Goal: Task Accomplishment & Management: Manage account settings

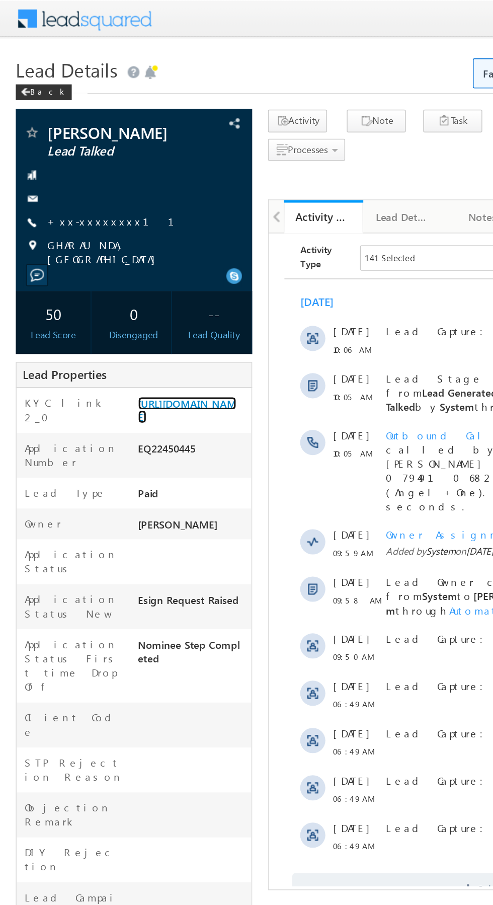
click at [122, 270] on link "https://angelbroking1-pk3em7sa.customui-test.leadsquared.com?leadId=5971d50d-fa…" at bounding box center [119, 261] width 63 height 17
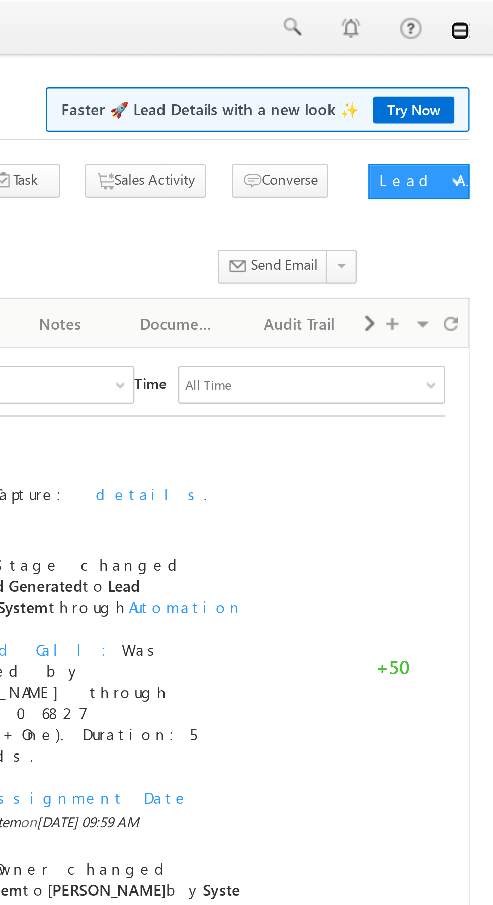
click at [480, 13] on link at bounding box center [479, 13] width 8 height 8
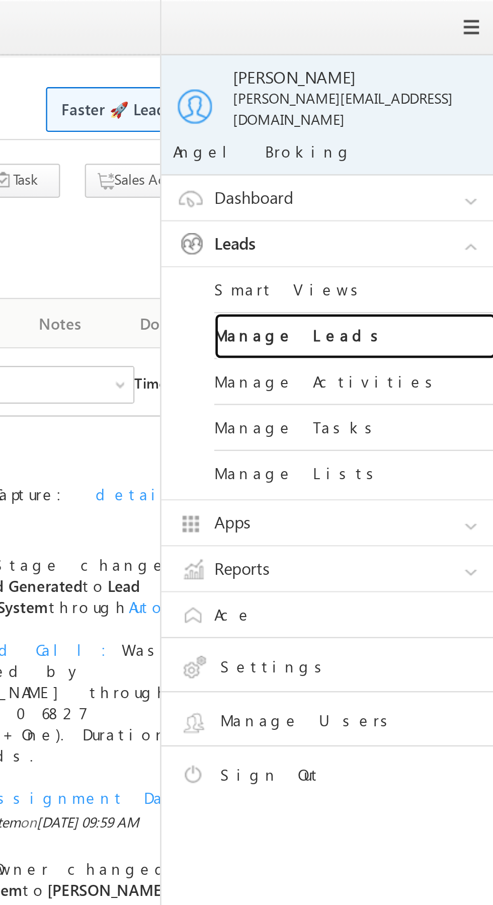
click at [449, 141] on link "Manage Leads" at bounding box center [434, 144] width 121 height 20
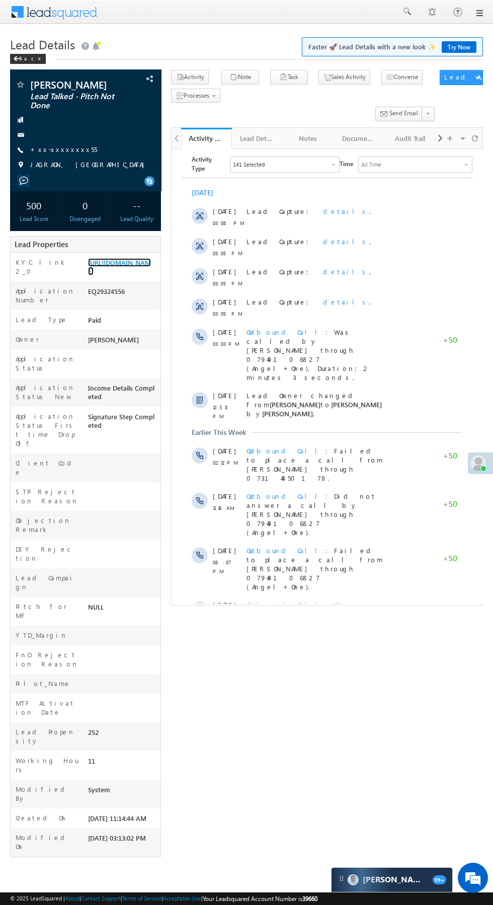
click at [131, 275] on link "https://angelbroking1-pk3em7sa.customui-test.leadsquared.com?leadId=adf08cf3-49…" at bounding box center [119, 266] width 63 height 17
click at [346, 491] on span "Outbound Call Did not answer a call by Banesinh Sisodiya through 07949106827 (A…" at bounding box center [312, 513] width 130 height 45
click at [124, 275] on link "https://angelbroking1-pk3em7sa.customui-test.leadsquared.com?leadId=adf08cf3-49…" at bounding box center [119, 266] width 63 height 17
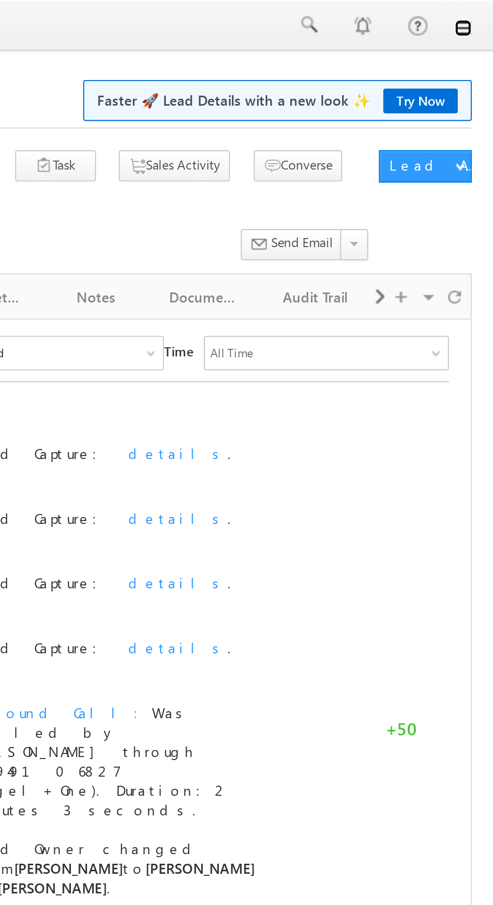
click at [479, 15] on link at bounding box center [479, 13] width 8 height 8
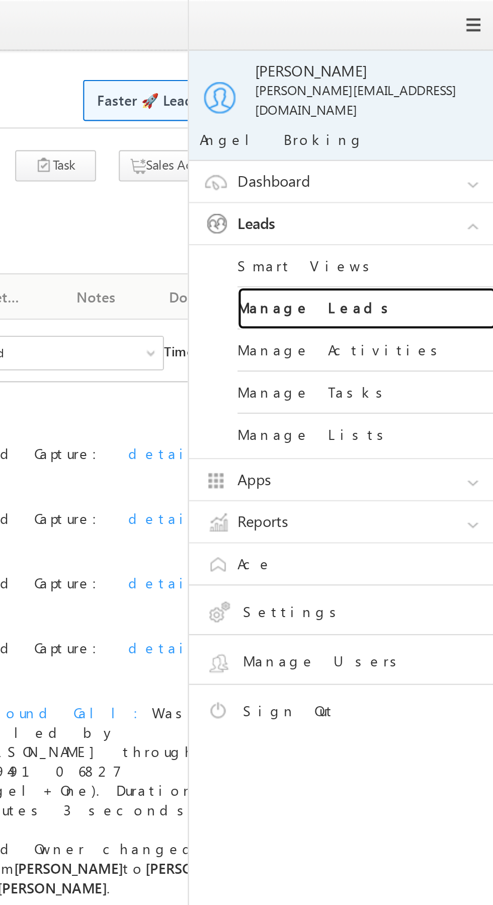
click at [444, 140] on link "Manage Leads" at bounding box center [434, 144] width 121 height 20
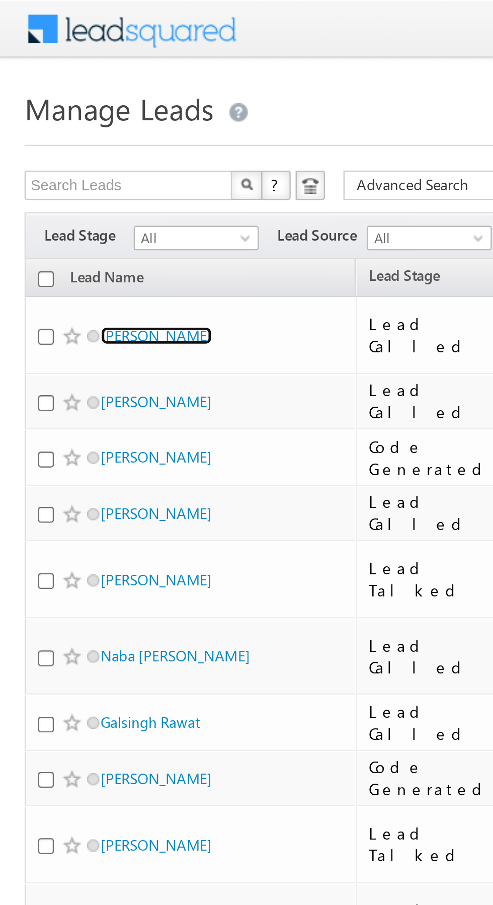
click at [69, 135] on link "[PERSON_NAME]" at bounding box center [64, 138] width 46 height 8
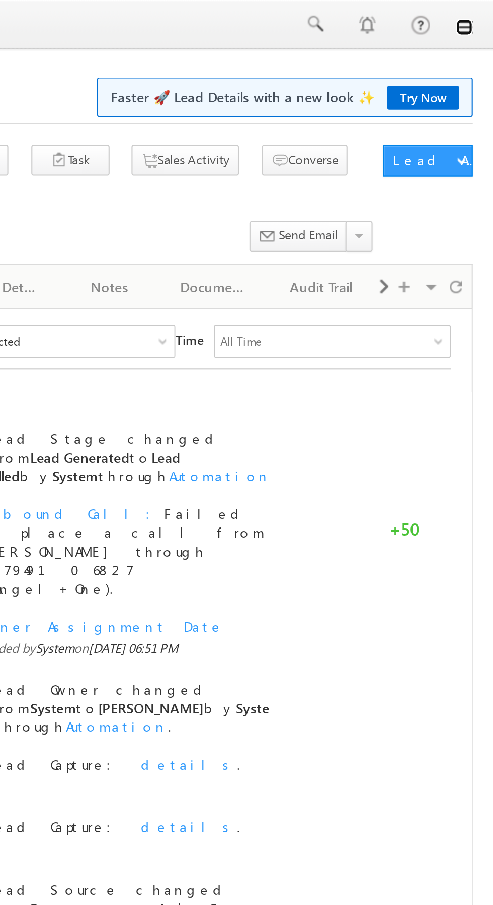
click at [479, 12] on link at bounding box center [479, 13] width 8 height 8
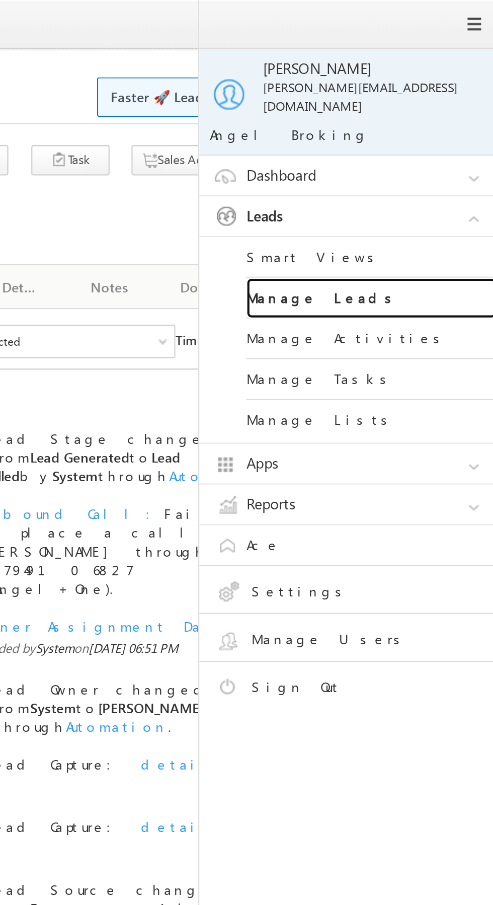
click at [447, 140] on link "Manage Leads" at bounding box center [434, 144] width 121 height 20
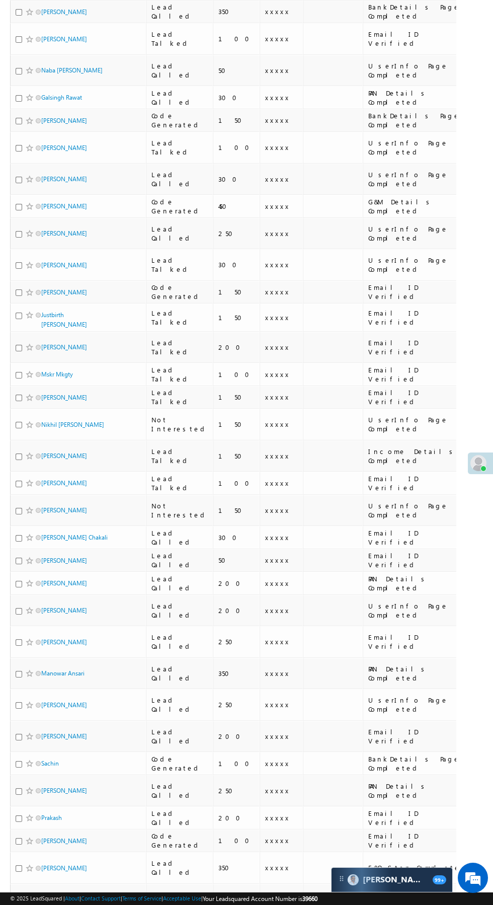
scroll to position [206, 0]
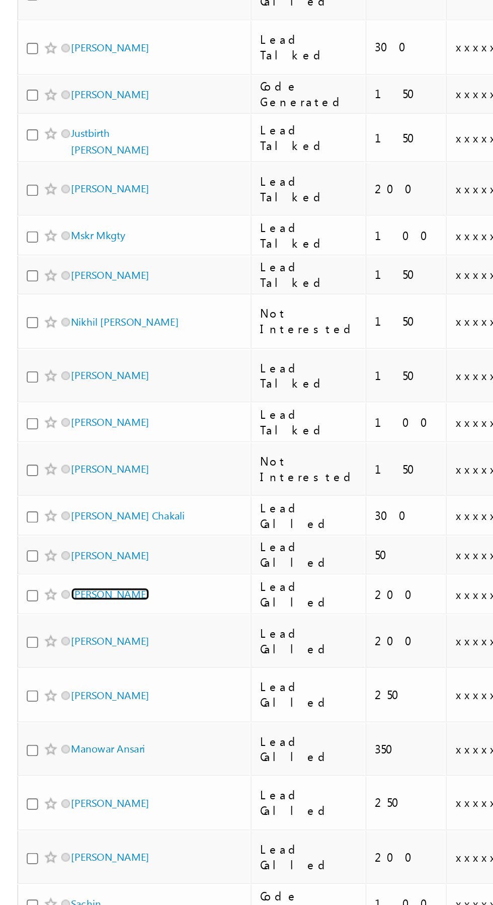
click at [73, 571] on link "[PERSON_NAME]" at bounding box center [64, 575] width 46 height 8
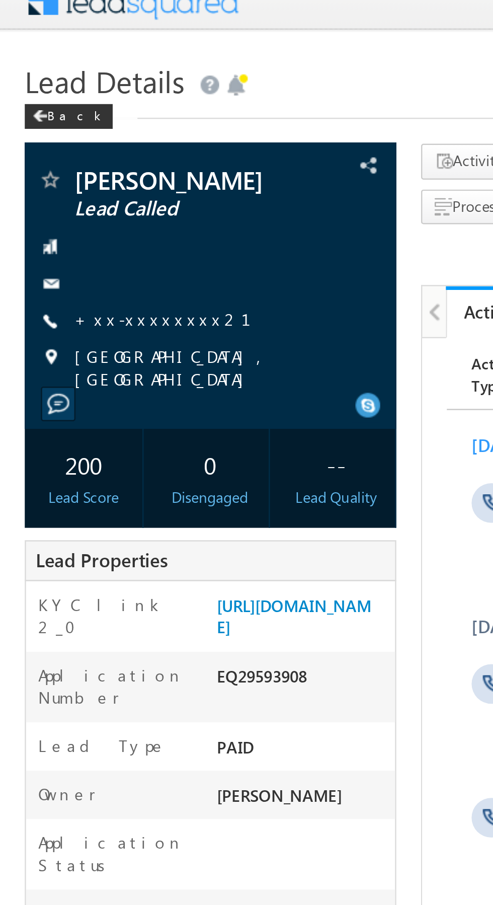
click at [63, 145] on link "+xx-xxxxxxxx21" at bounding box center [72, 141] width 84 height 9
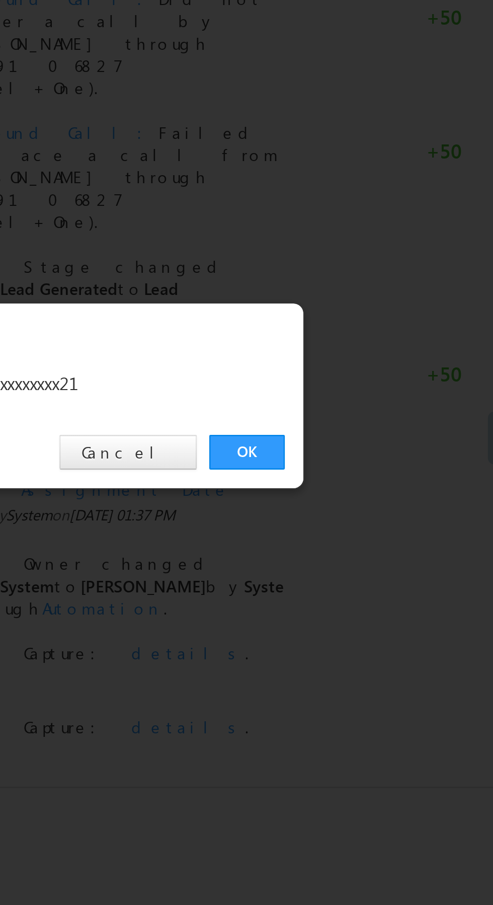
click at [369, 472] on link "OK" at bounding box center [370, 469] width 31 height 14
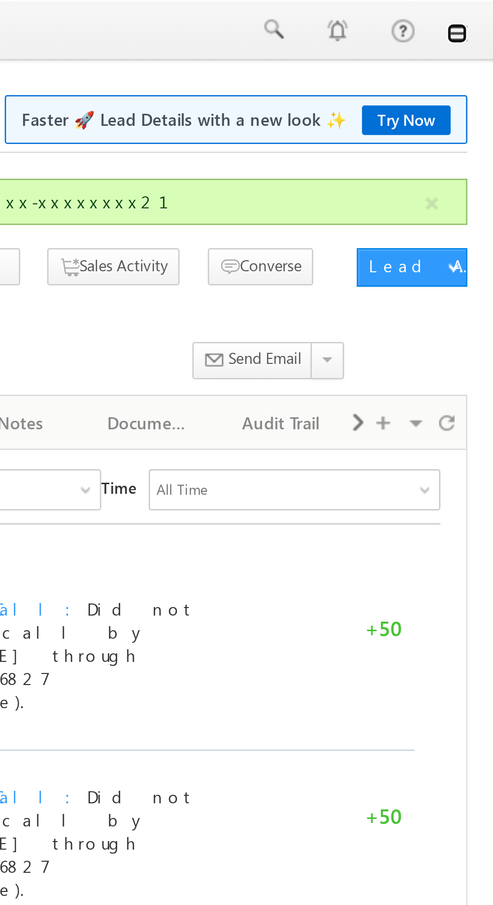
click at [479, 15] on link at bounding box center [479, 13] width 8 height 8
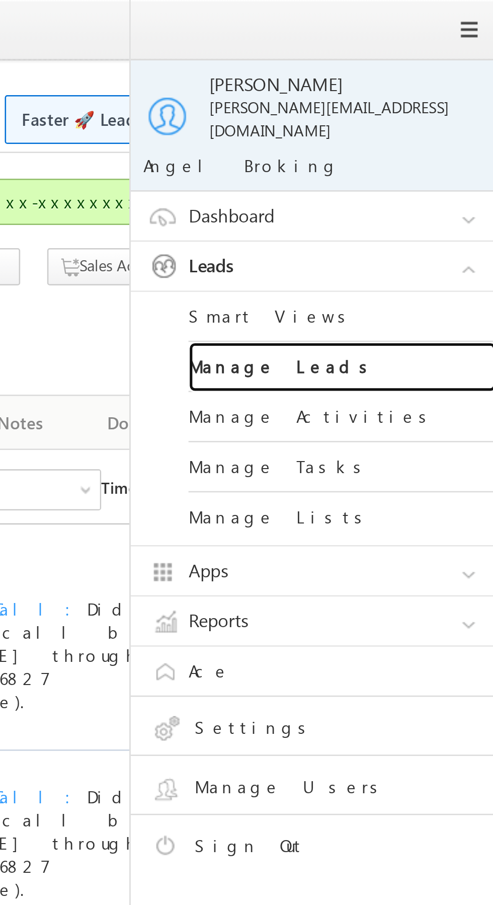
click at [431, 142] on link "Manage Leads" at bounding box center [434, 144] width 121 height 20
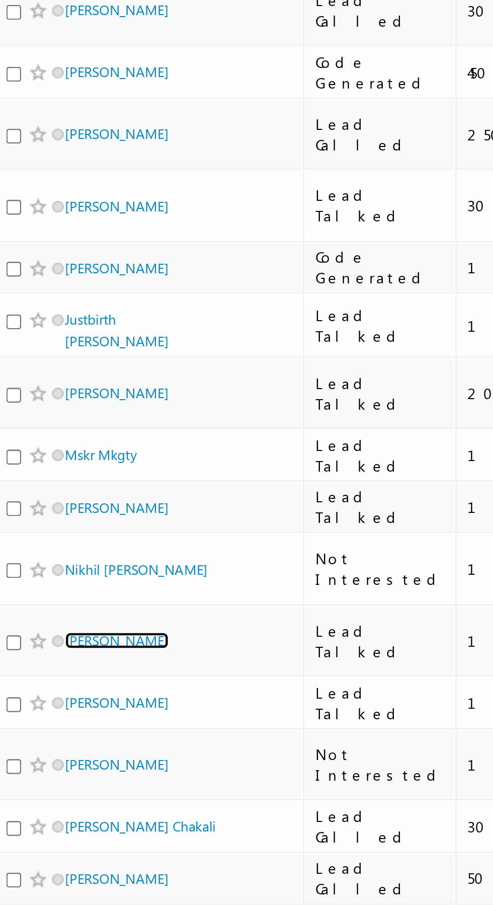
click at [63, 641] on link "[PERSON_NAME]" at bounding box center [64, 645] width 46 height 8
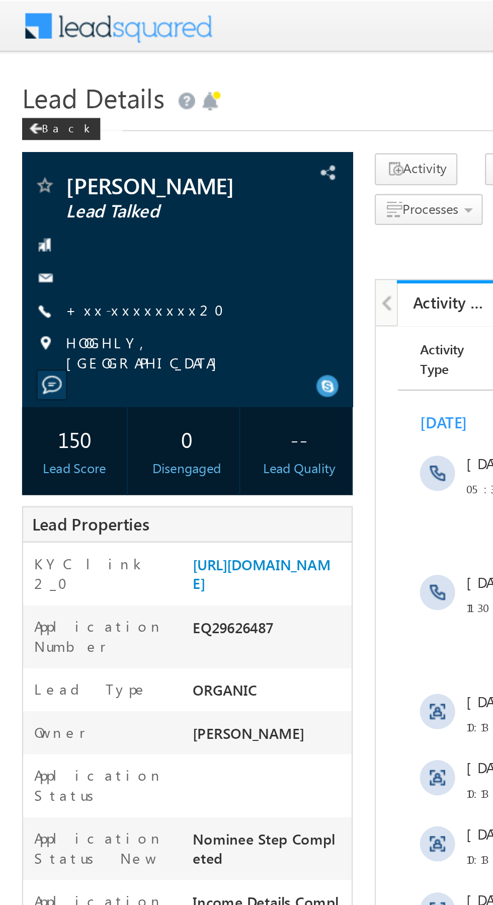
click at [59, 143] on link "+xx-xxxxxxxx20" at bounding box center [69, 141] width 78 height 9
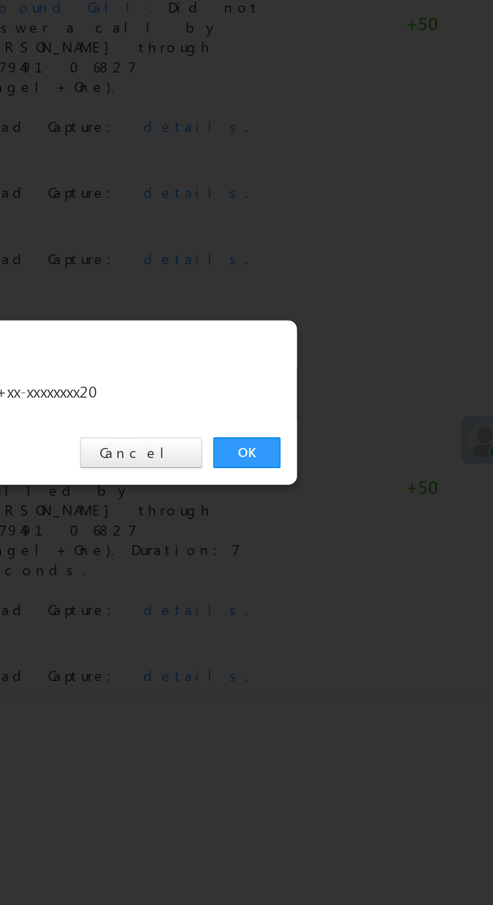
click at [369, 468] on link "OK" at bounding box center [370, 469] width 31 height 14
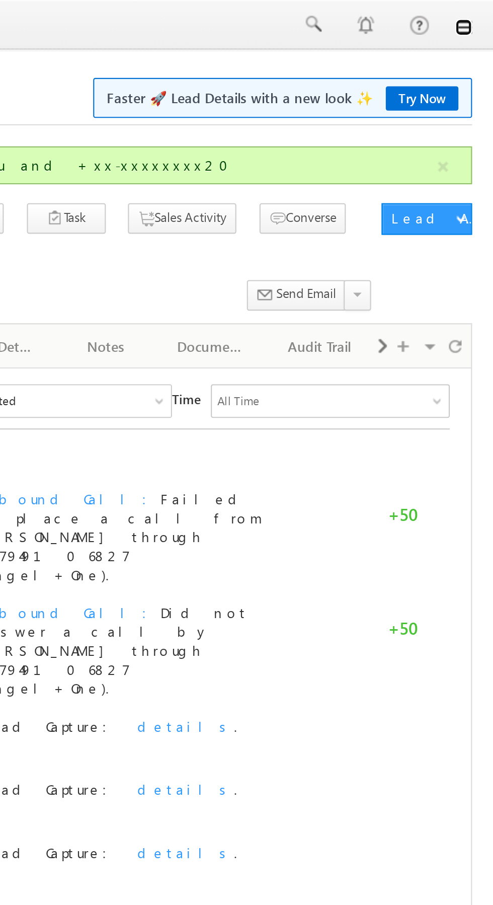
click at [479, 14] on link at bounding box center [479, 13] width 8 height 8
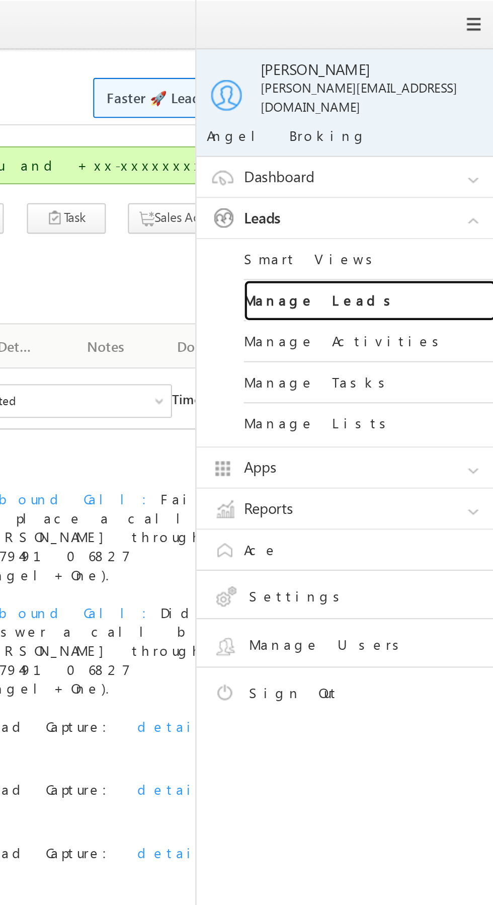
click at [445, 138] on link "Manage Leads" at bounding box center [434, 144] width 121 height 20
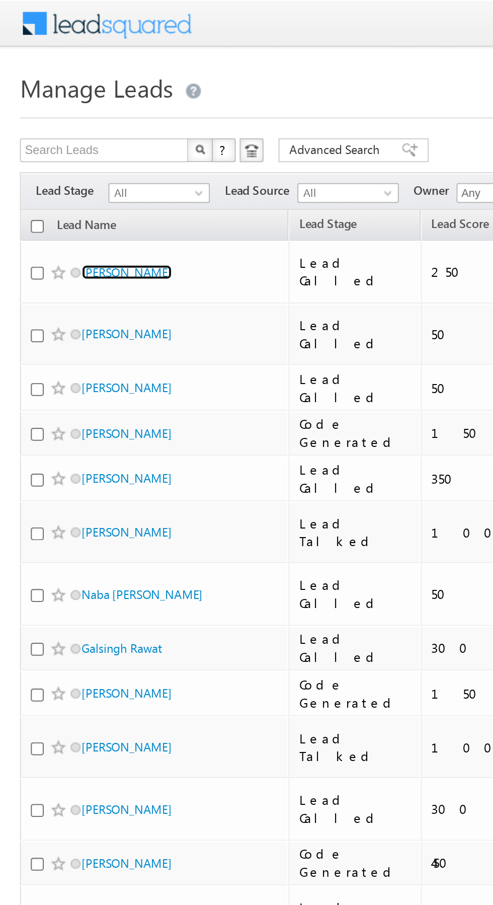
click at [87, 135] on link "Rudra Narayan shukla" at bounding box center [64, 138] width 46 height 8
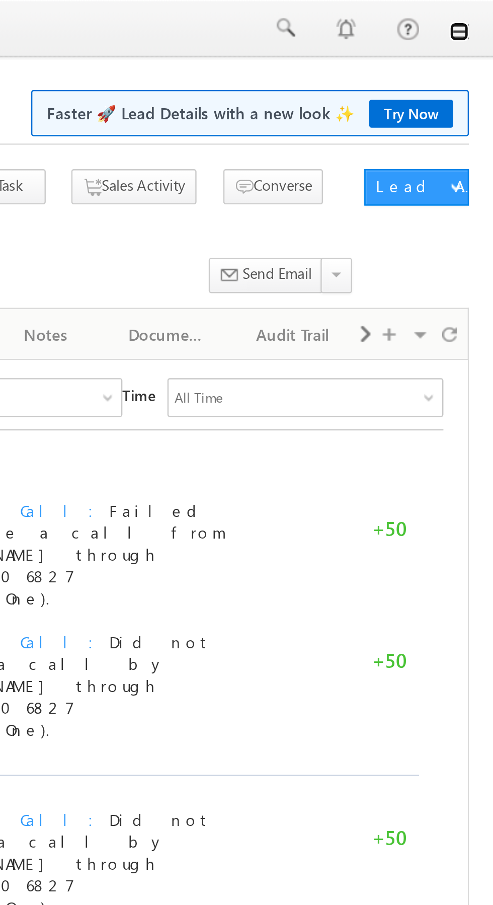
click at [479, 15] on link at bounding box center [479, 13] width 8 height 8
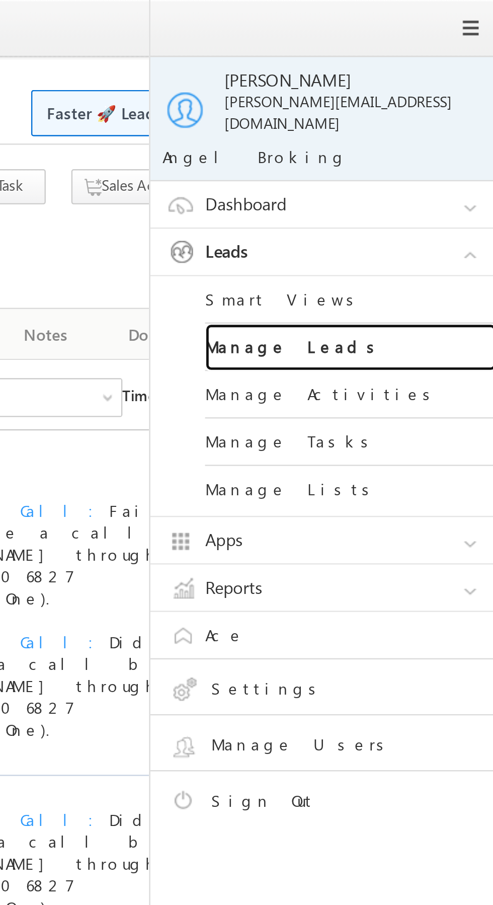
click at [426, 144] on link "Manage Leads" at bounding box center [434, 144] width 121 height 20
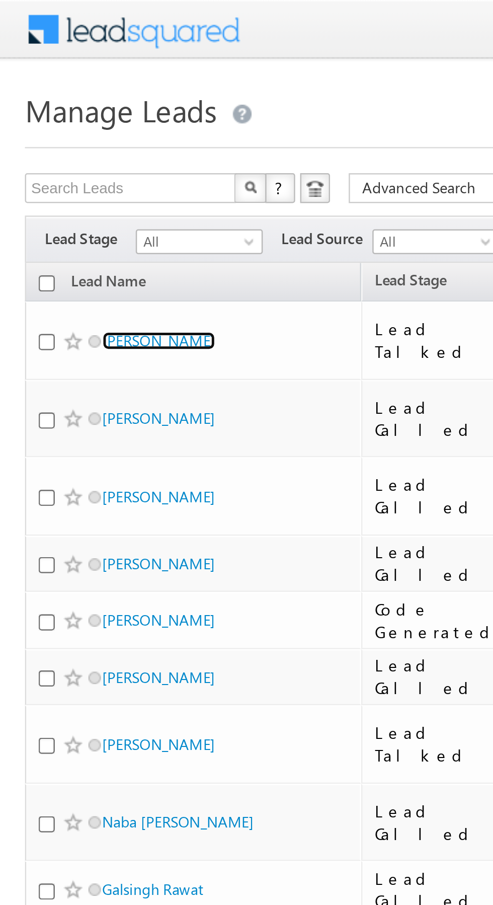
click at [65, 136] on link "MRINMOY DEY" at bounding box center [64, 138] width 46 height 8
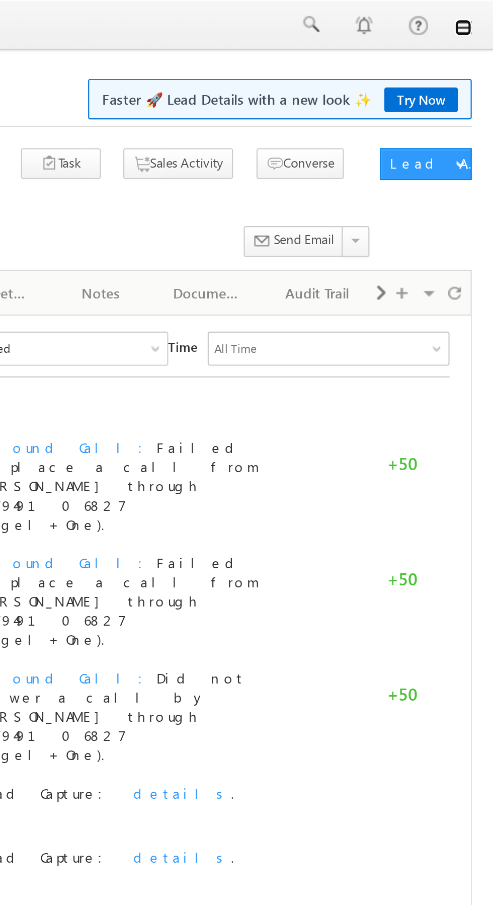
click at [479, 14] on link at bounding box center [479, 13] width 8 height 8
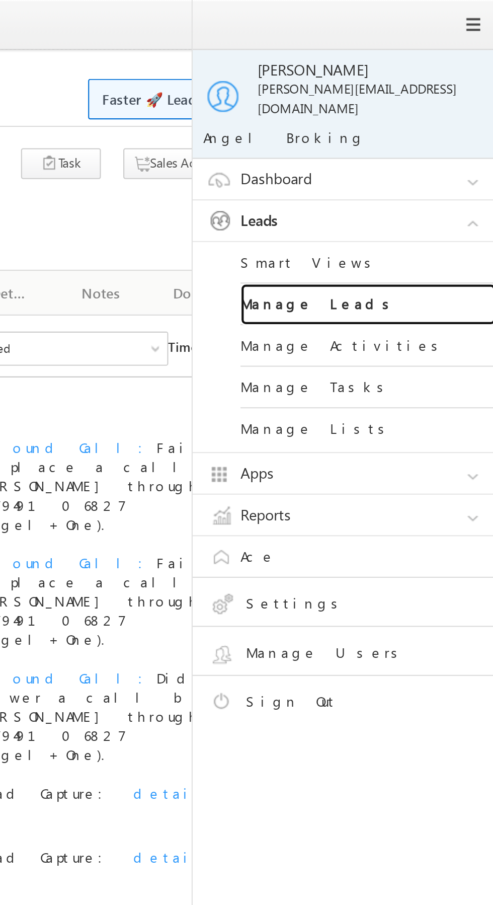
click at [446, 137] on link "Manage Leads" at bounding box center [434, 144] width 121 height 20
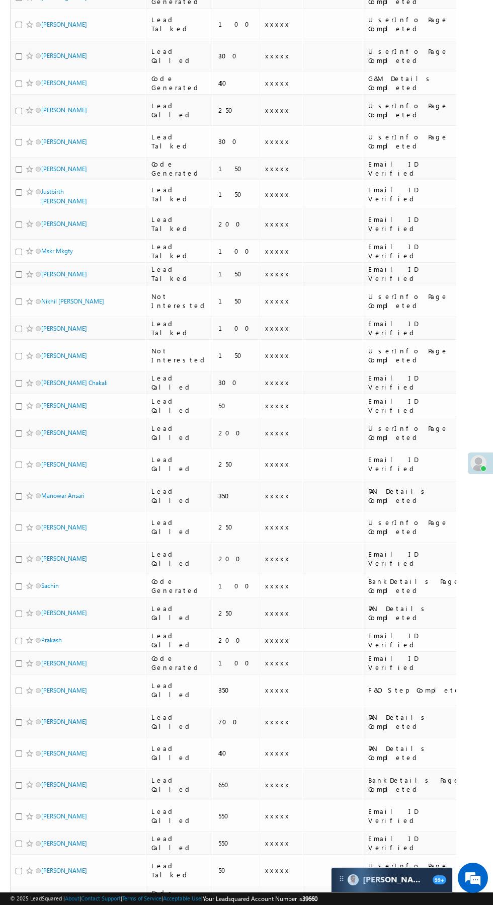
scroll to position [436, 0]
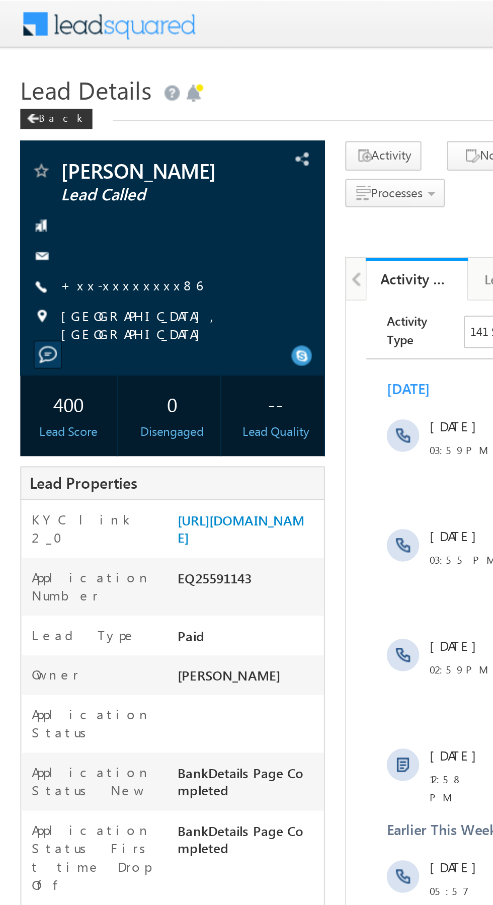
click at [61, 143] on link "+xx-xxxxxxxx86" at bounding box center [65, 141] width 70 height 9
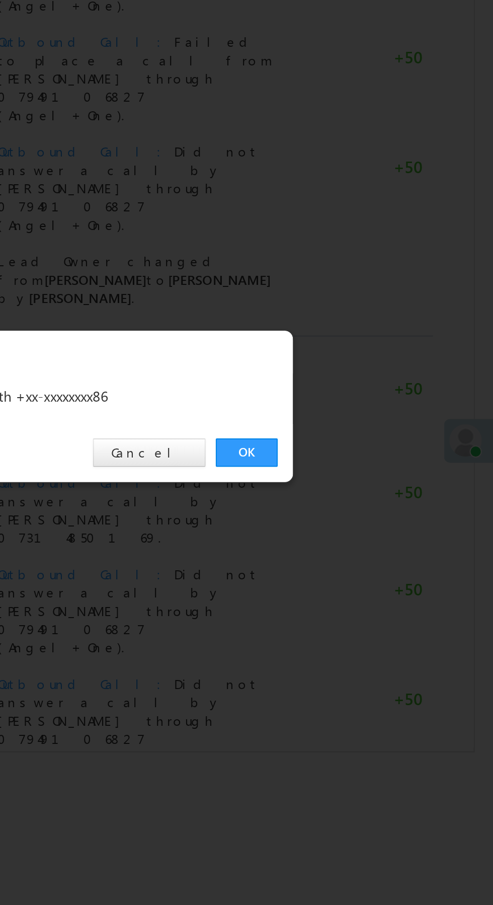
click at [377, 463] on link "OK" at bounding box center [370, 469] width 31 height 14
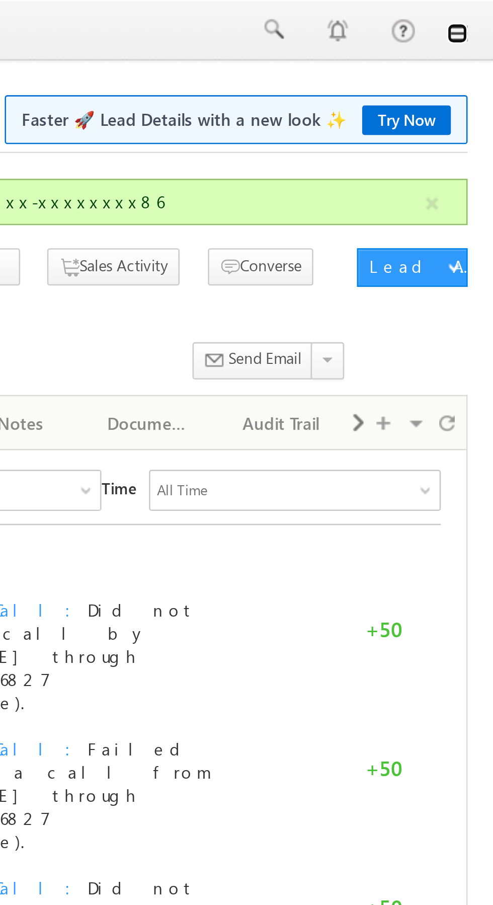
click at [479, 15] on link at bounding box center [479, 13] width 8 height 8
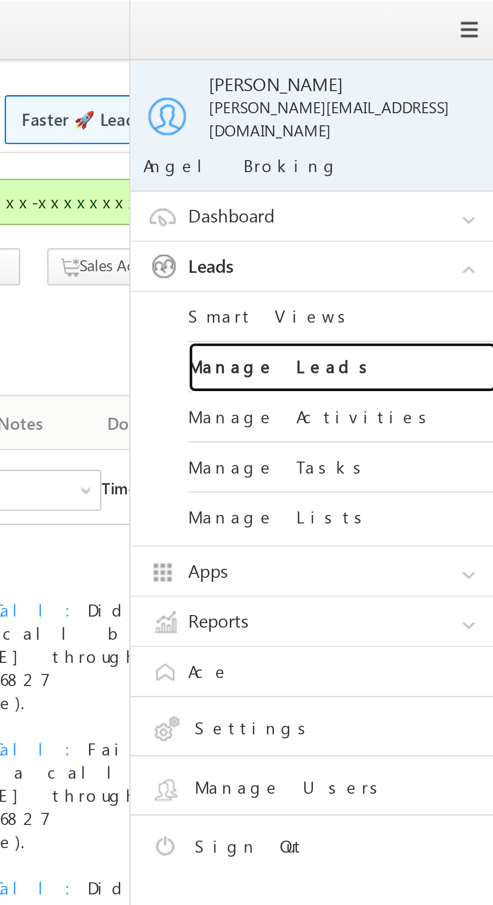
click at [435, 140] on link "Manage Leads" at bounding box center [434, 144] width 121 height 20
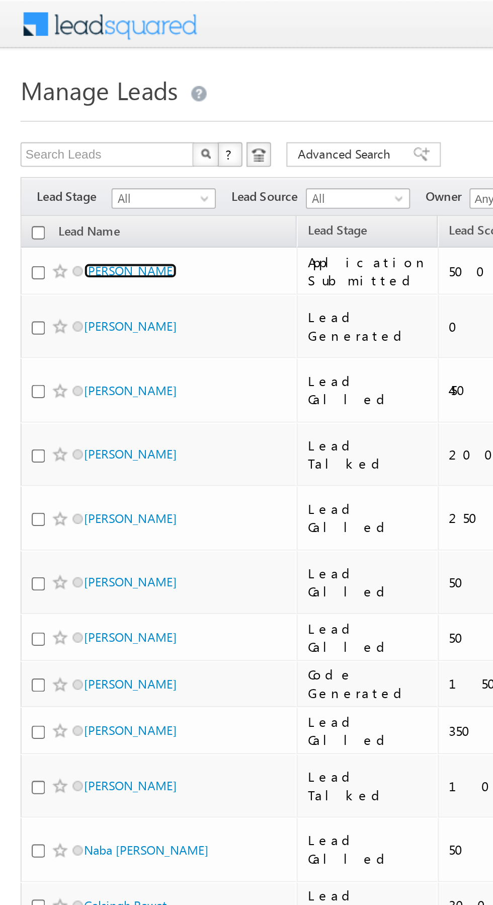
click at [62, 135] on link "[PERSON_NAME]" at bounding box center [64, 133] width 46 height 8
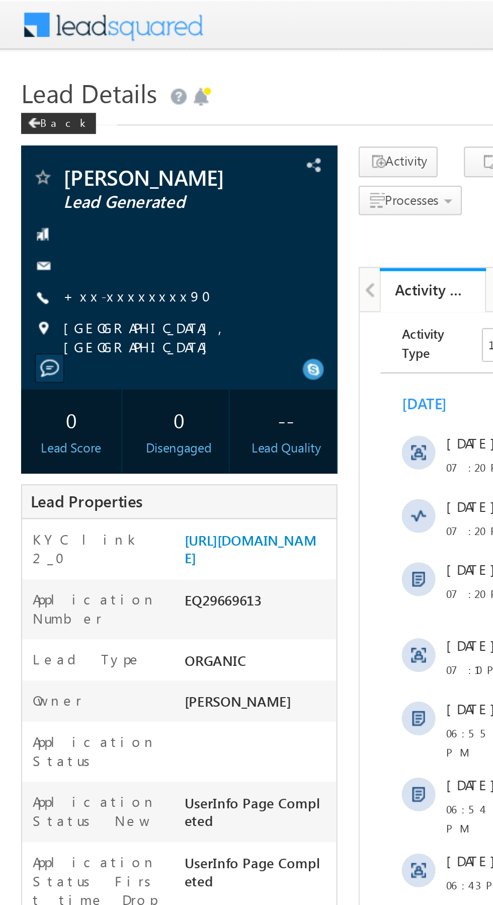
click at [59, 143] on link "+xx-xxxxxxxx90" at bounding box center [68, 141] width 77 height 9
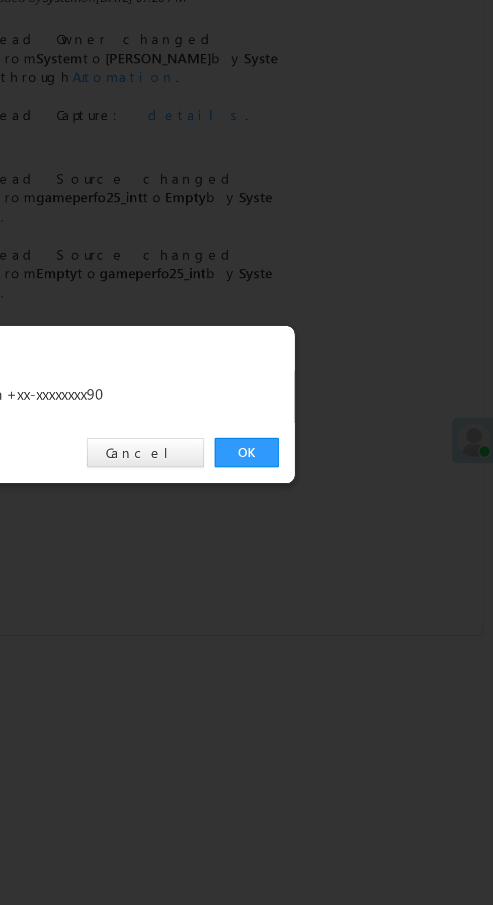
click at [370, 470] on link "OK" at bounding box center [370, 469] width 31 height 14
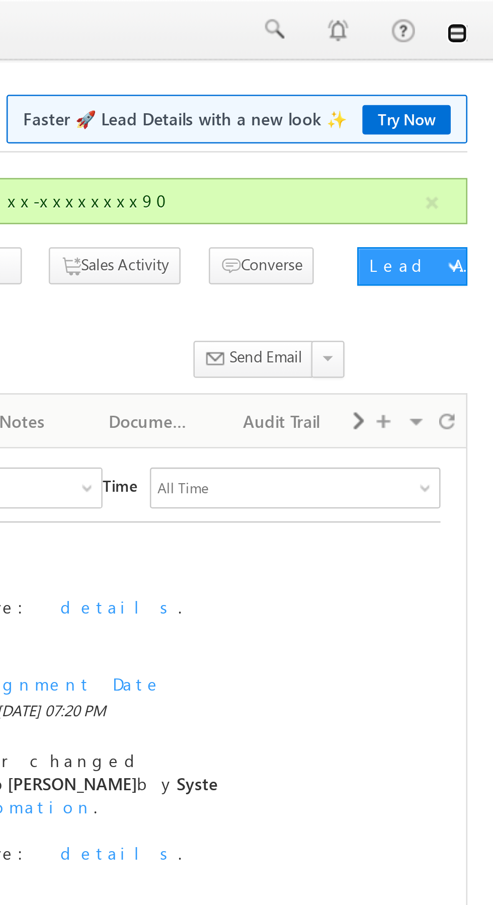
click at [479, 16] on link at bounding box center [479, 13] width 8 height 8
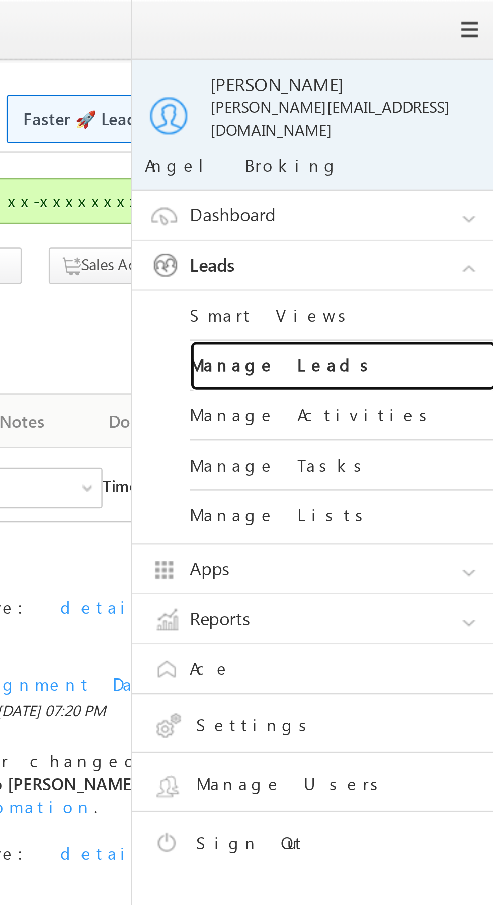
click at [435, 145] on link "Manage Leads" at bounding box center [434, 144] width 121 height 20
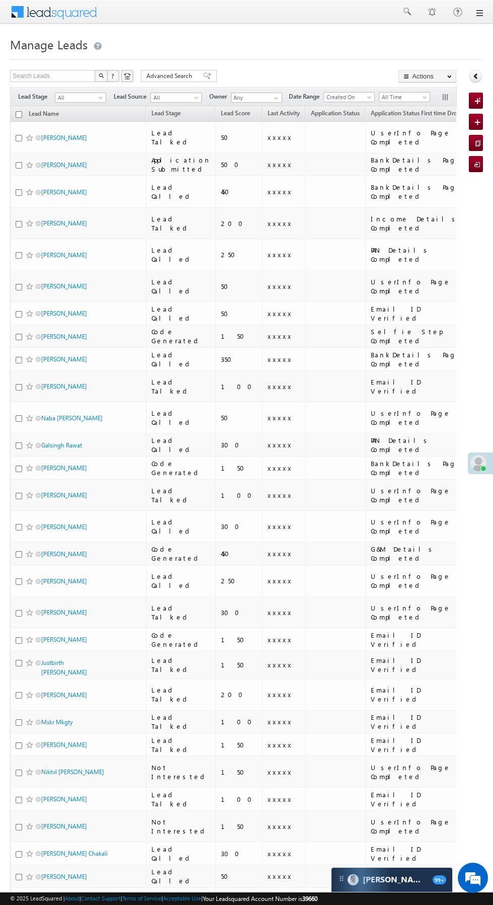
scroll to position [0, 1]
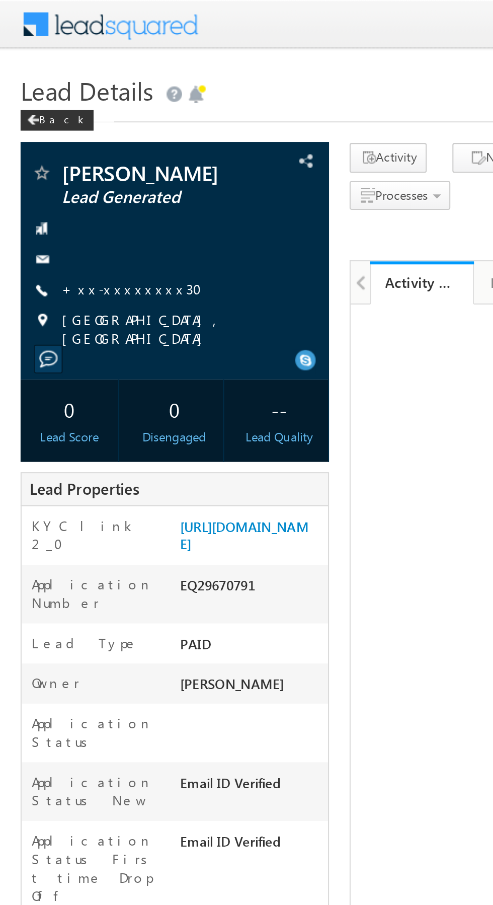
click at [64, 142] on link "+xx-xxxxxxxx30" at bounding box center [67, 141] width 75 height 9
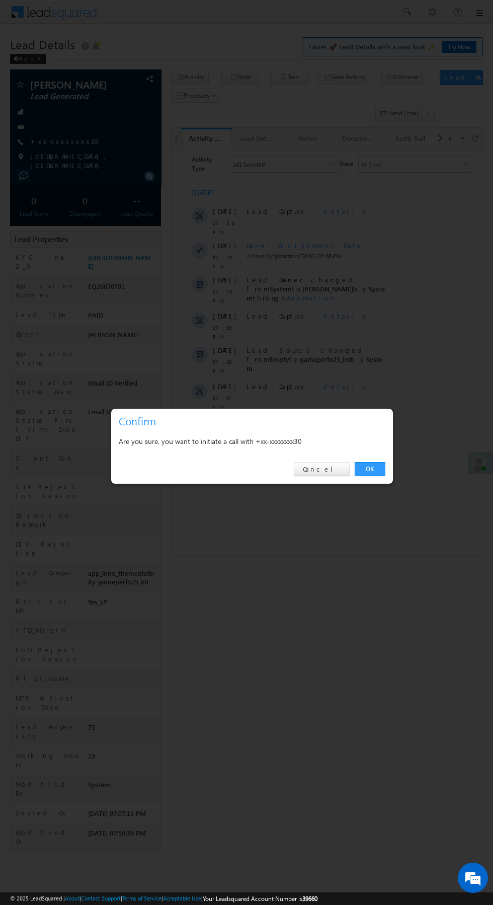
click at [370, 469] on link "OK" at bounding box center [370, 469] width 31 height 14
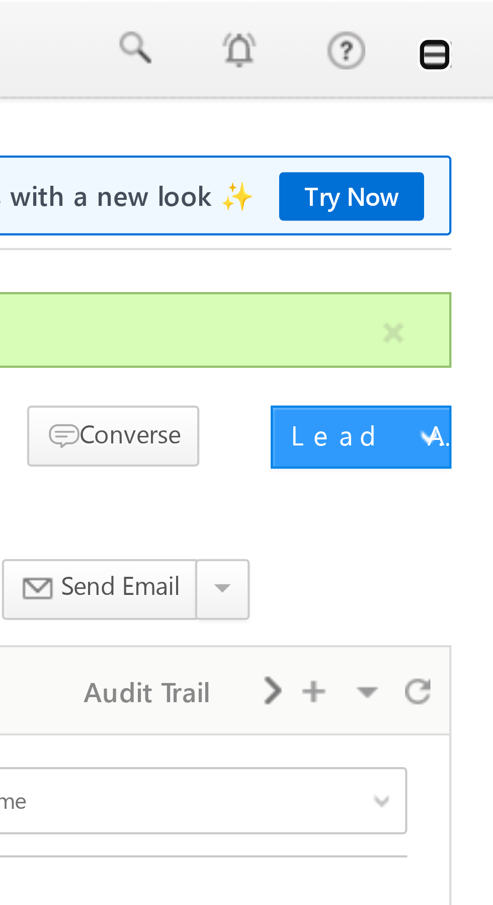
click at [481, 16] on link at bounding box center [479, 13] width 8 height 8
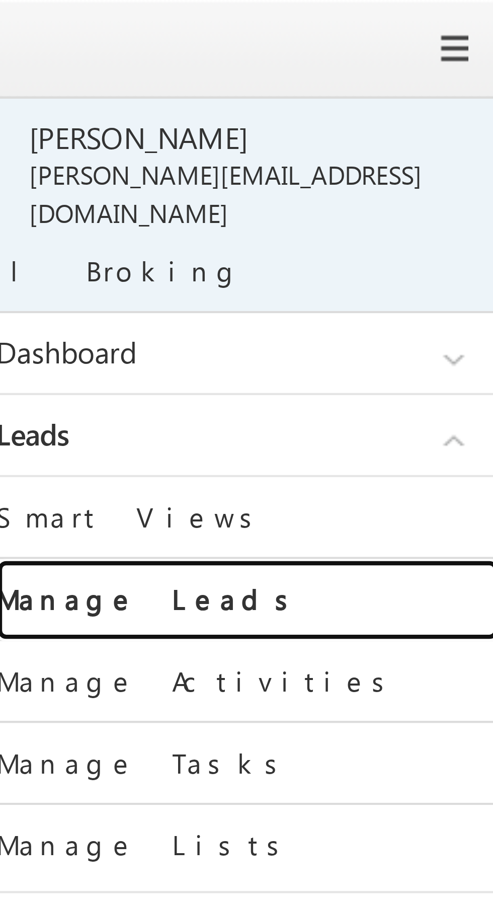
click at [441, 141] on link "Manage Leads" at bounding box center [434, 144] width 121 height 20
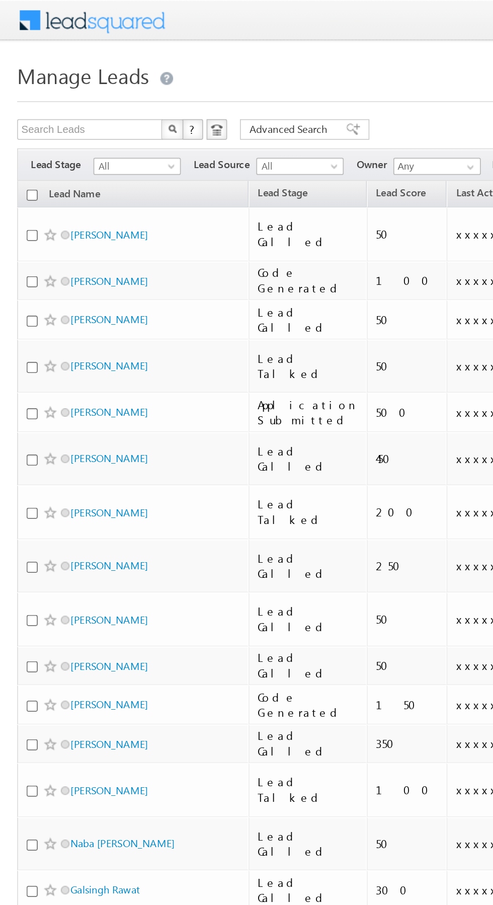
click at [61, 254] on td "[PERSON_NAME]" at bounding box center [78, 270] width 136 height 32
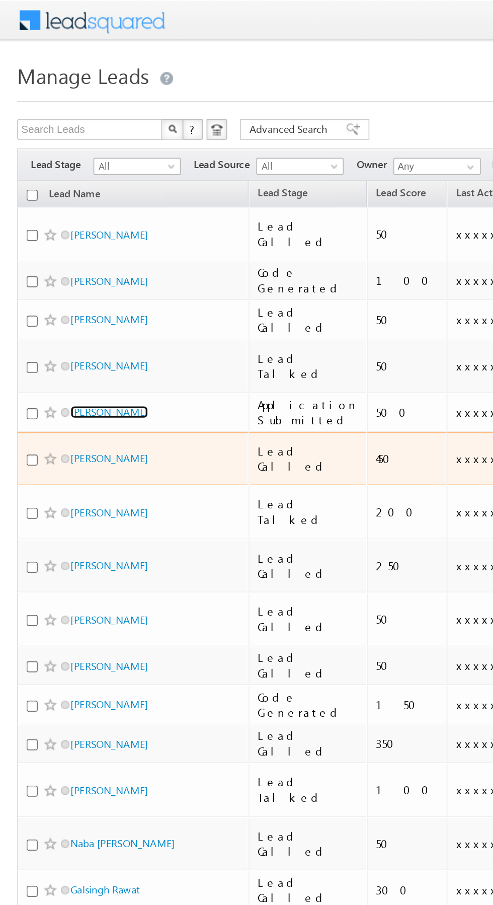
click at [69, 238] on link "Tarvez alam" at bounding box center [64, 242] width 46 height 8
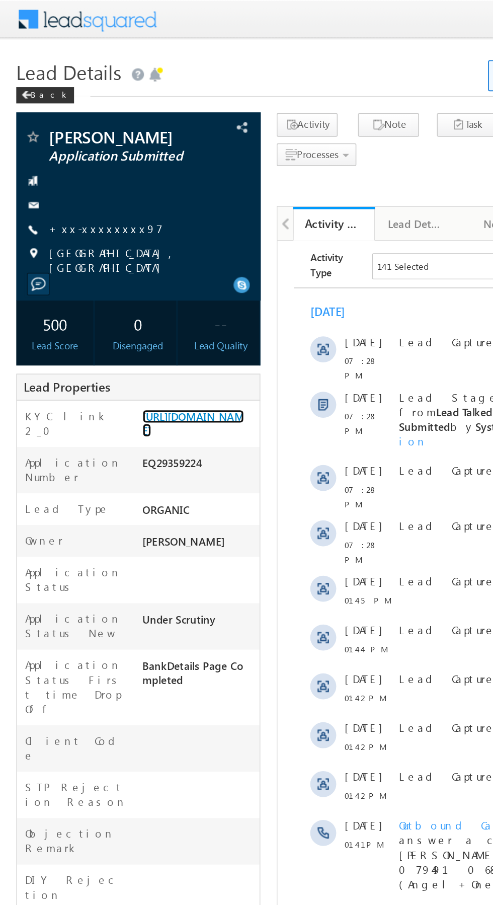
click at [124, 270] on link "[URL][DOMAIN_NAME]" at bounding box center [119, 261] width 63 height 17
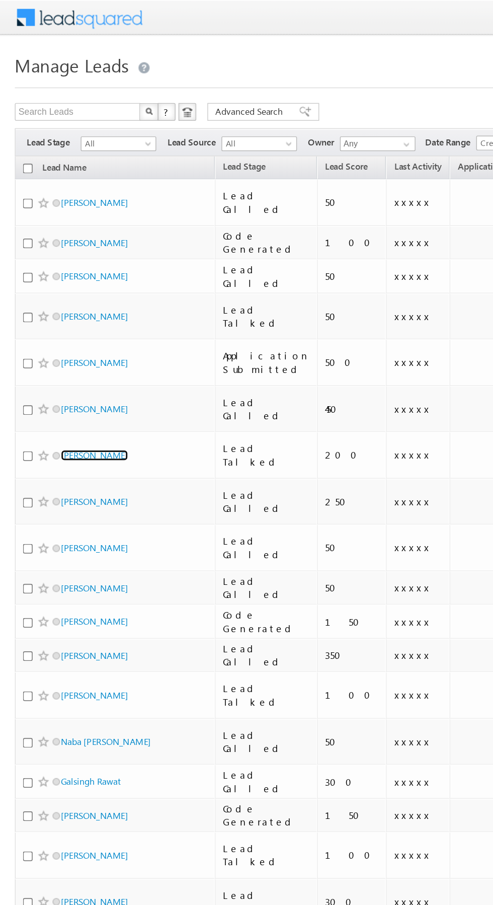
click at [68, 305] on link "MRINMOY DEY" at bounding box center [64, 309] width 46 height 8
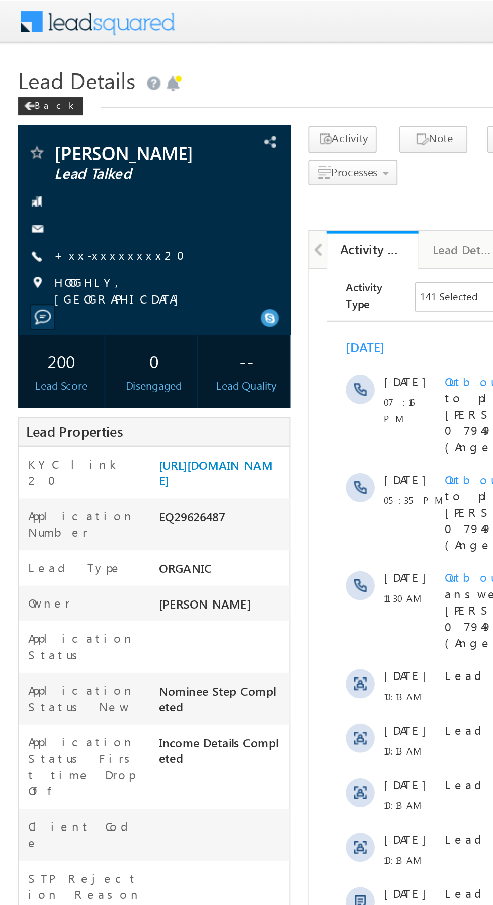
click at [54, 143] on link "+xx-xxxxxxxx20" at bounding box center [69, 141] width 78 height 9
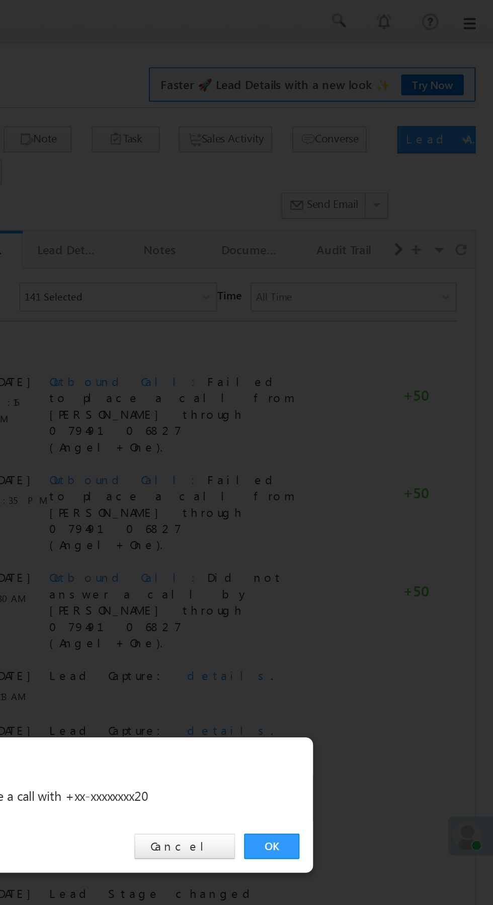
click at [377, 475] on link "OK" at bounding box center [370, 469] width 31 height 14
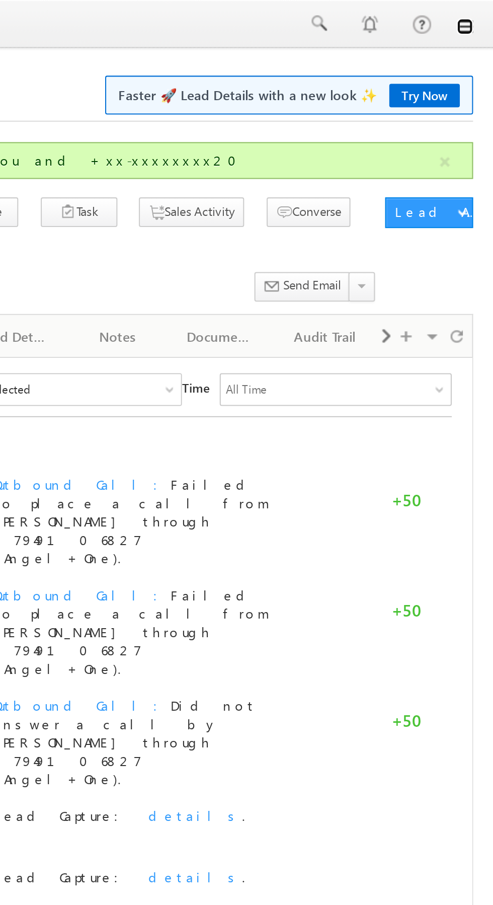
click at [479, 15] on link at bounding box center [479, 13] width 8 height 8
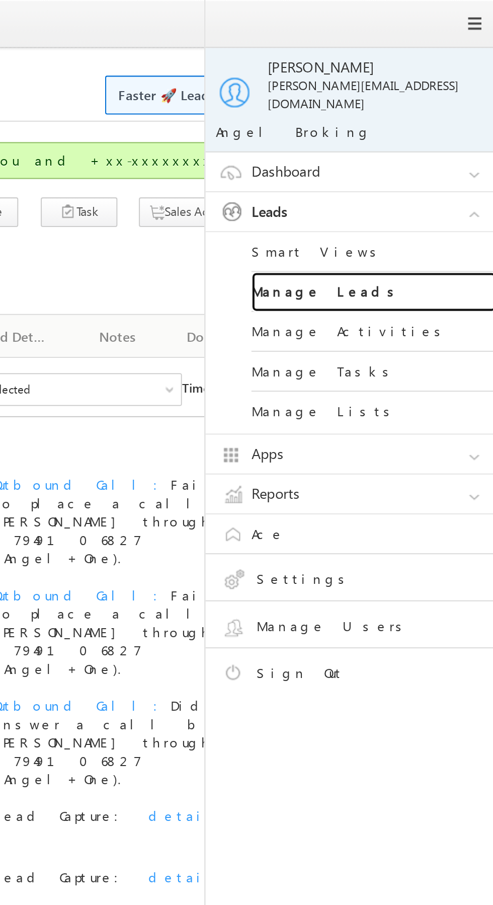
click at [446, 140] on link "Manage Leads" at bounding box center [434, 144] width 121 height 20
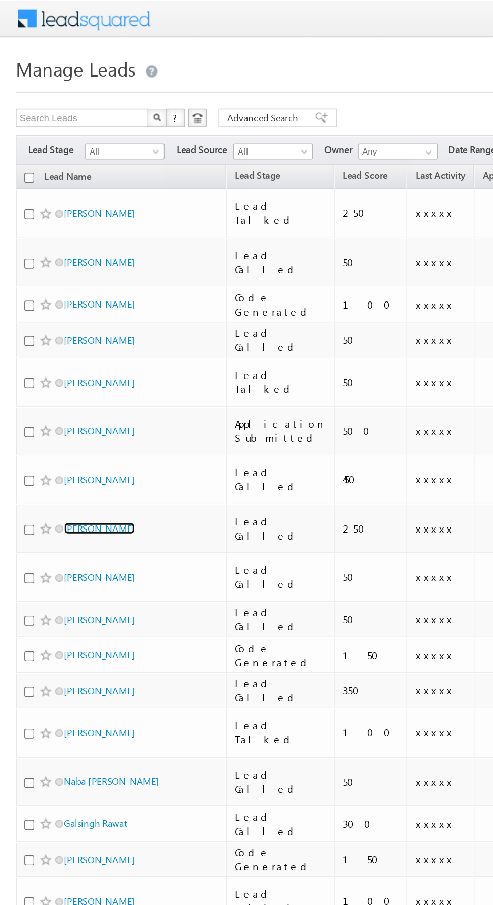
click at [70, 337] on link "Rudra Narayan shukla" at bounding box center [64, 341] width 46 height 8
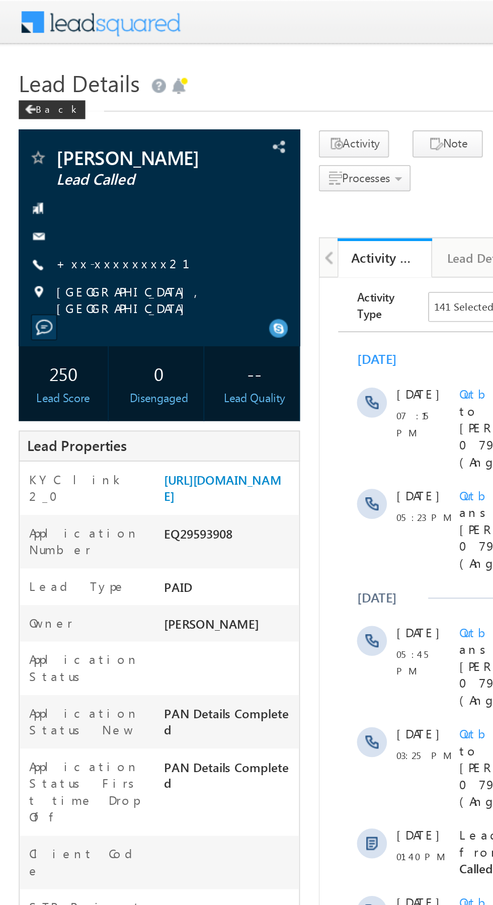
click at [65, 145] on link "+xx-xxxxxxxx21" at bounding box center [72, 141] width 84 height 9
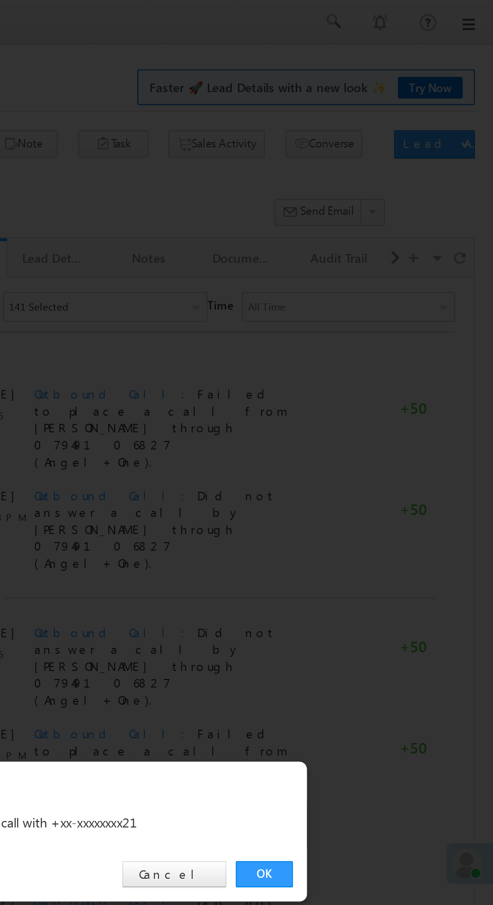
click at [371, 471] on link "OK" at bounding box center [370, 469] width 31 height 14
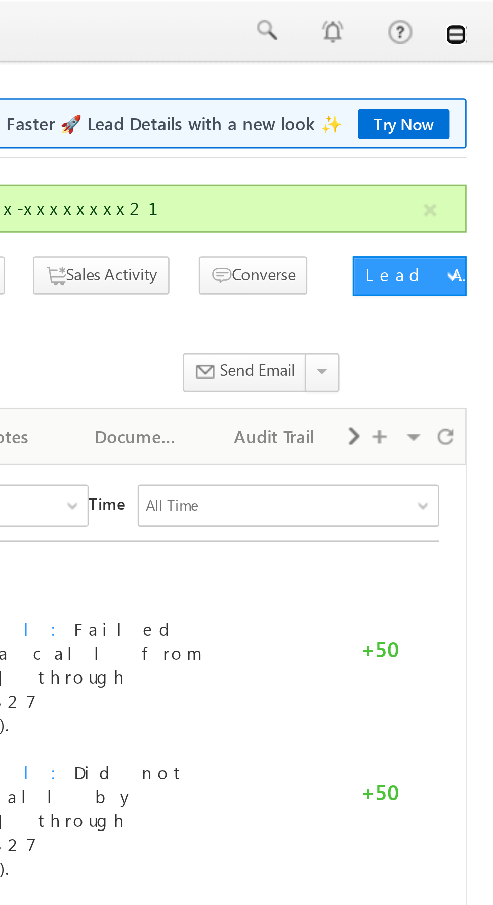
click at [479, 15] on link at bounding box center [479, 13] width 8 height 8
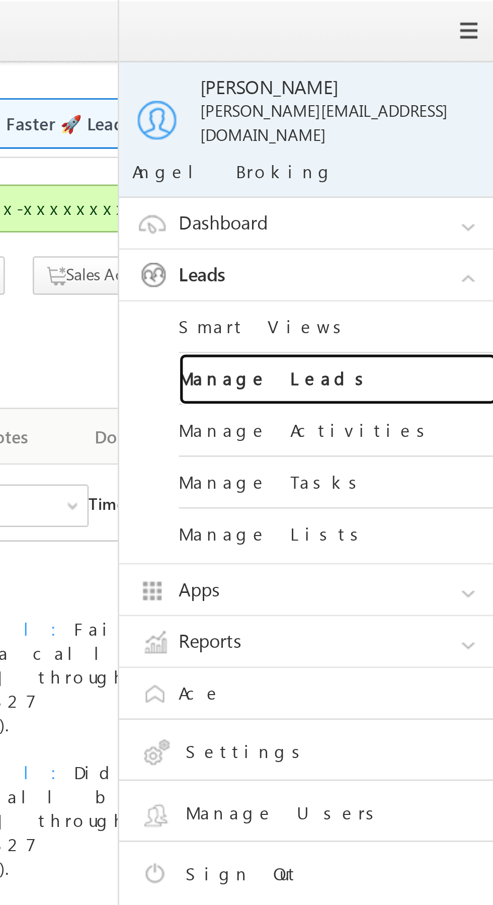
click at [442, 141] on link "Manage Leads" at bounding box center [434, 144] width 121 height 20
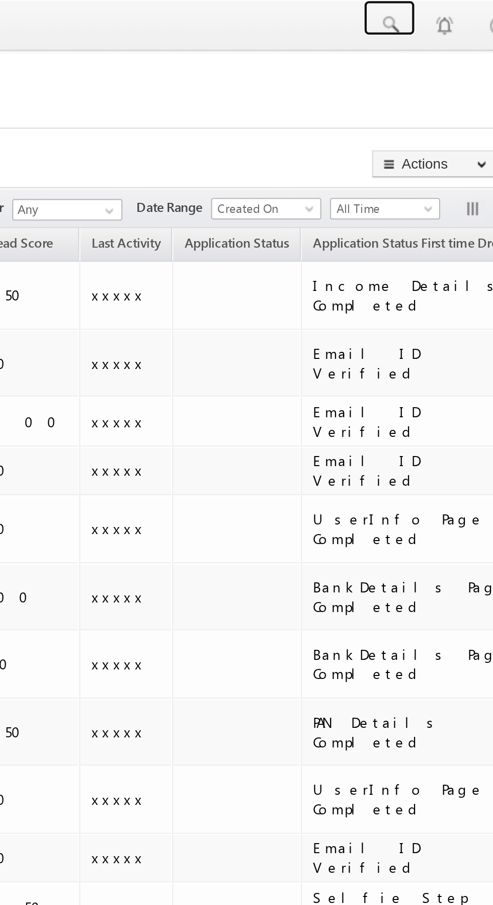
click at [406, 15] on span at bounding box center [406, 12] width 10 height 10
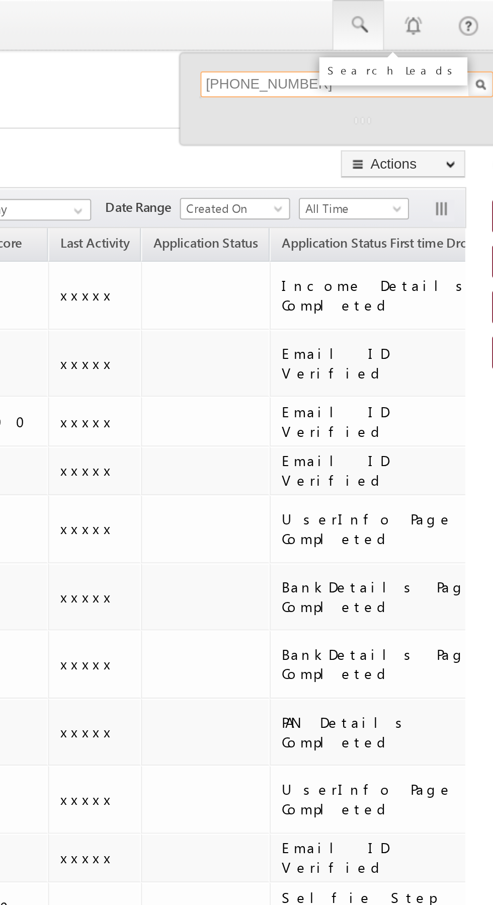
click at [349, 40] on input "+917631885285" at bounding box center [401, 39] width 136 height 12
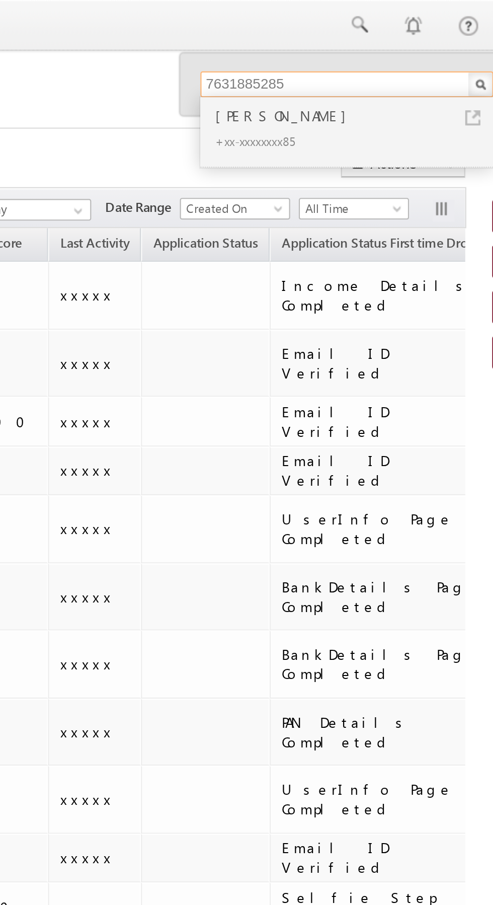
type input "7631885285"
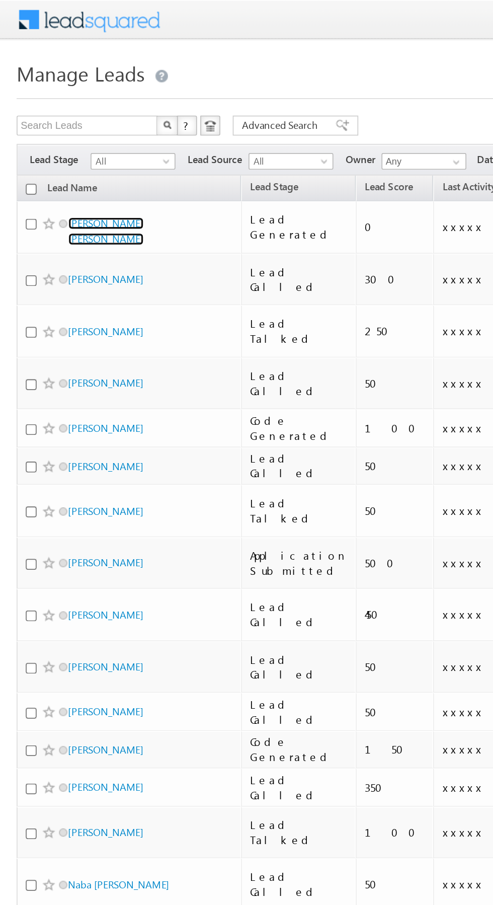
click at [86, 137] on link "[PERSON_NAME] [PERSON_NAME]" at bounding box center [64, 139] width 46 height 17
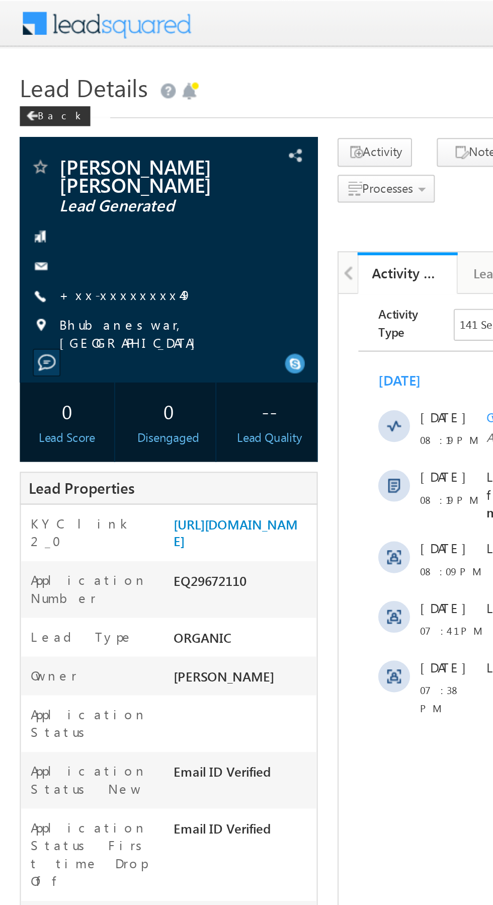
click at [64, 151] on link "+xx-xxxxxxxx49" at bounding box center [63, 149] width 67 height 9
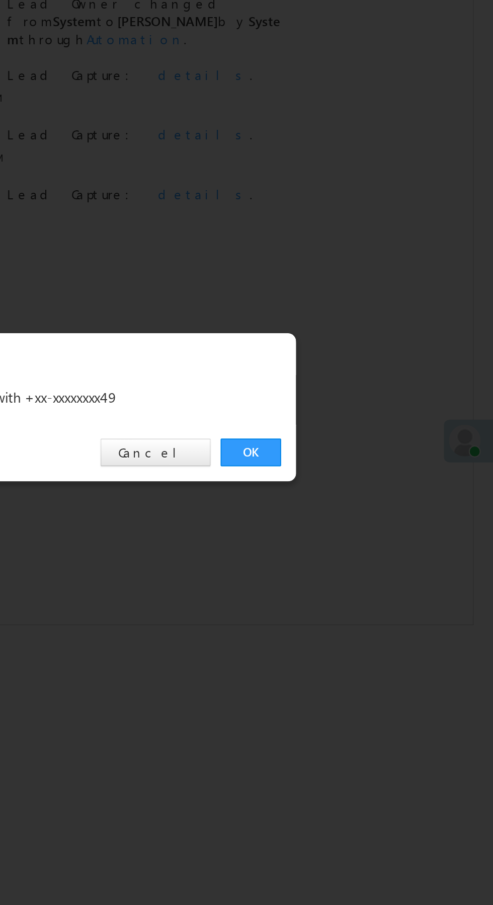
click at [371, 471] on link "OK" at bounding box center [370, 469] width 31 height 14
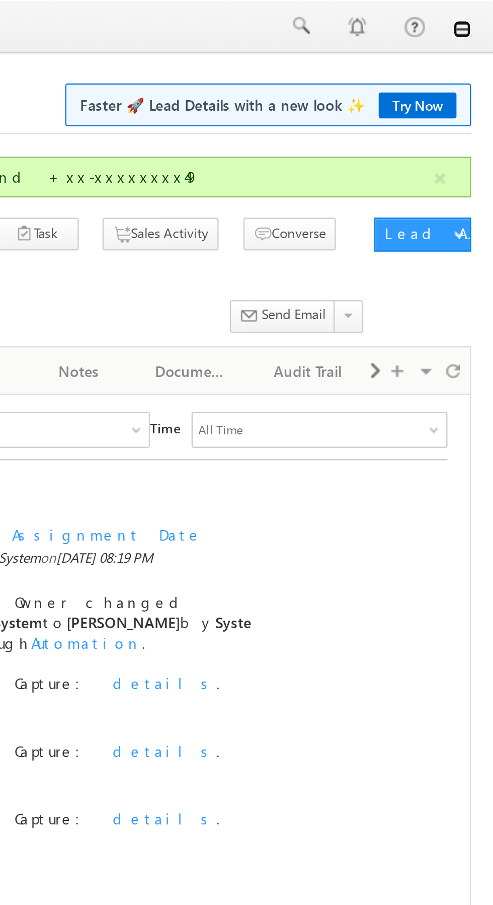
click at [477, 15] on link at bounding box center [479, 13] width 8 height 8
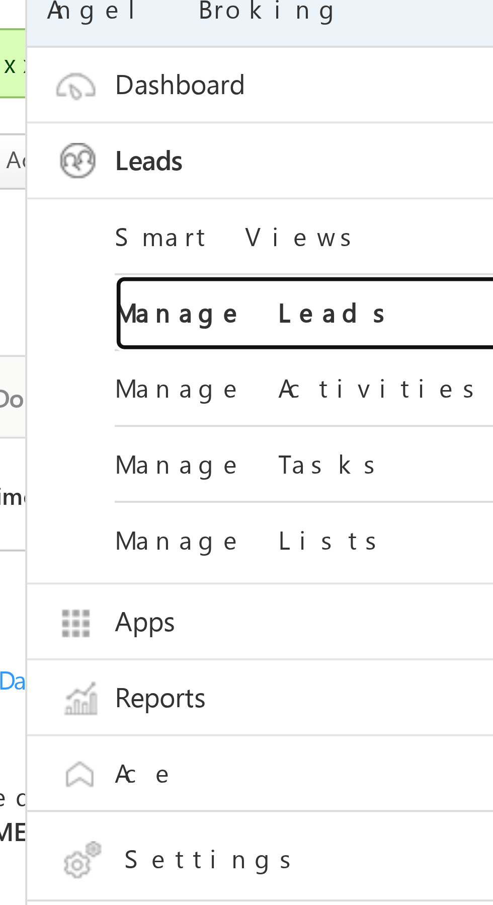
click at [388, 137] on link "Manage Leads" at bounding box center [434, 144] width 121 height 20
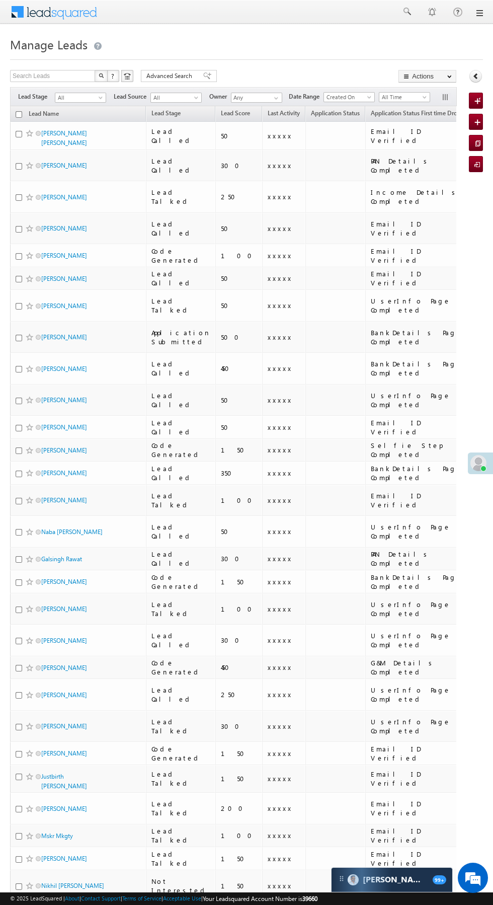
scroll to position [2, 0]
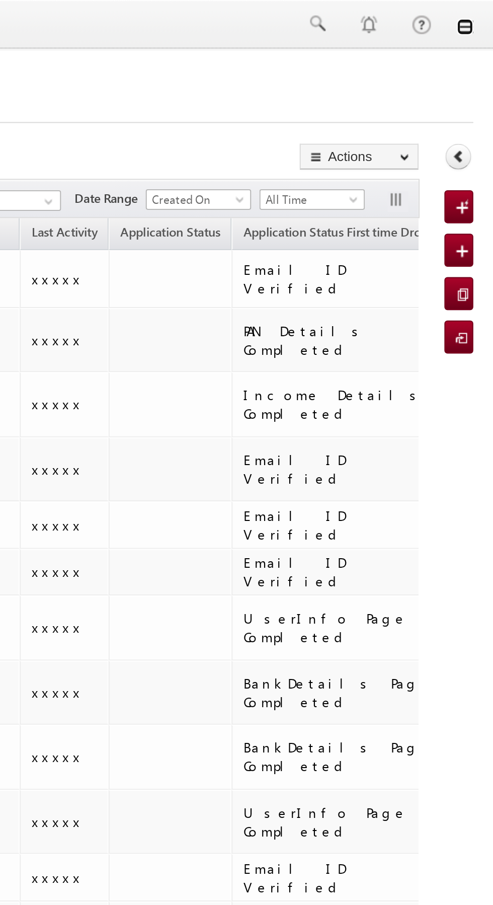
click at [480, 16] on link at bounding box center [479, 13] width 8 height 8
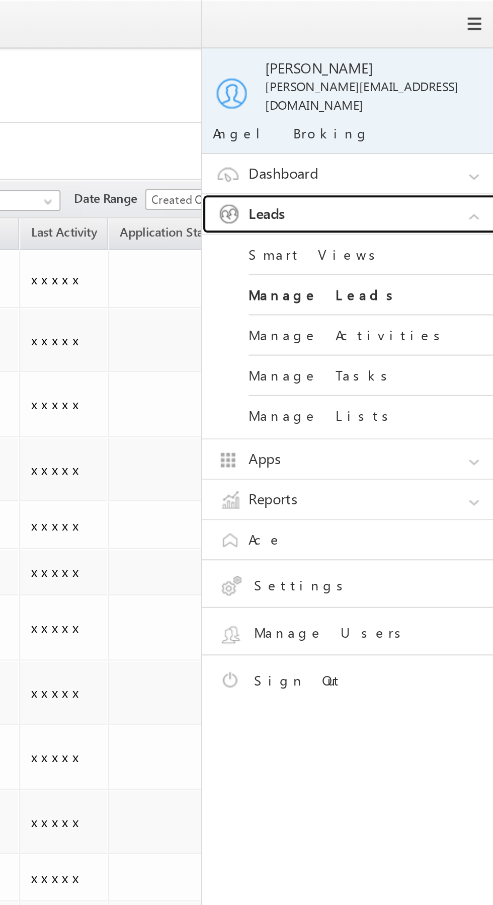
click at [446, 101] on link "Leads" at bounding box center [426, 104] width 151 height 19
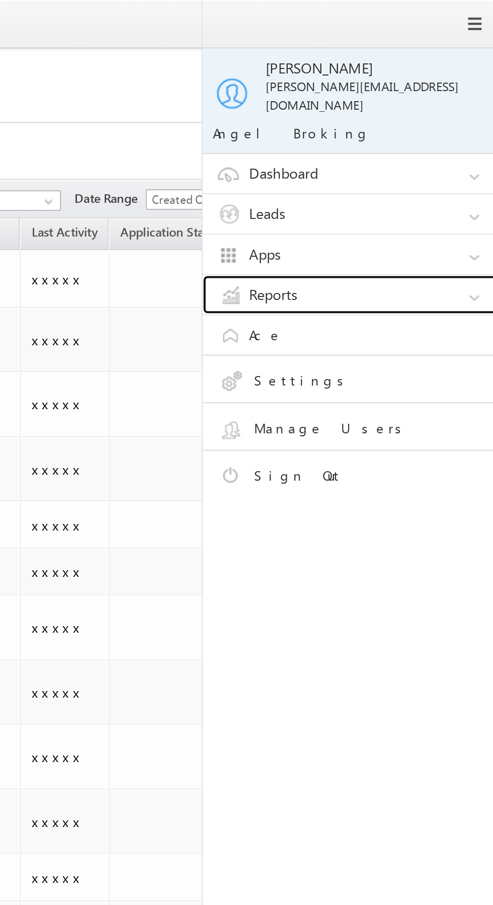
click at [447, 134] on link "Reports" at bounding box center [426, 143] width 151 height 19
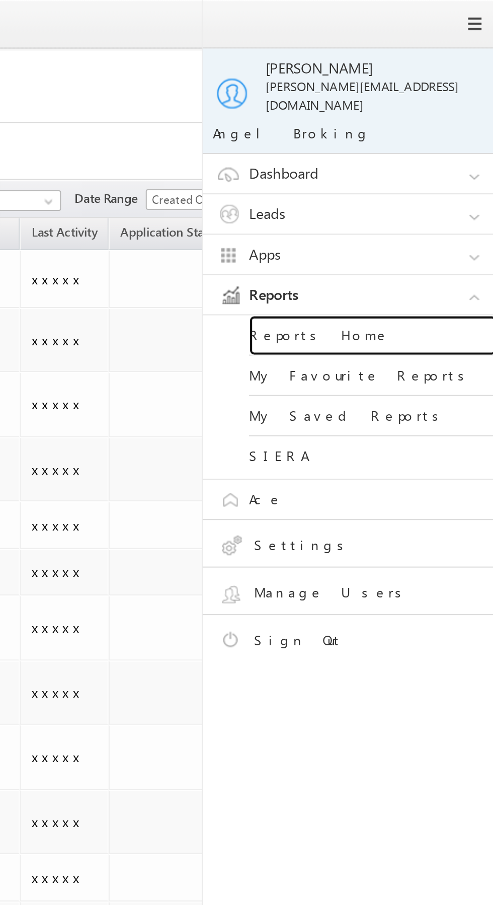
click at [442, 157] on link "Reports Home" at bounding box center [434, 163] width 121 height 20
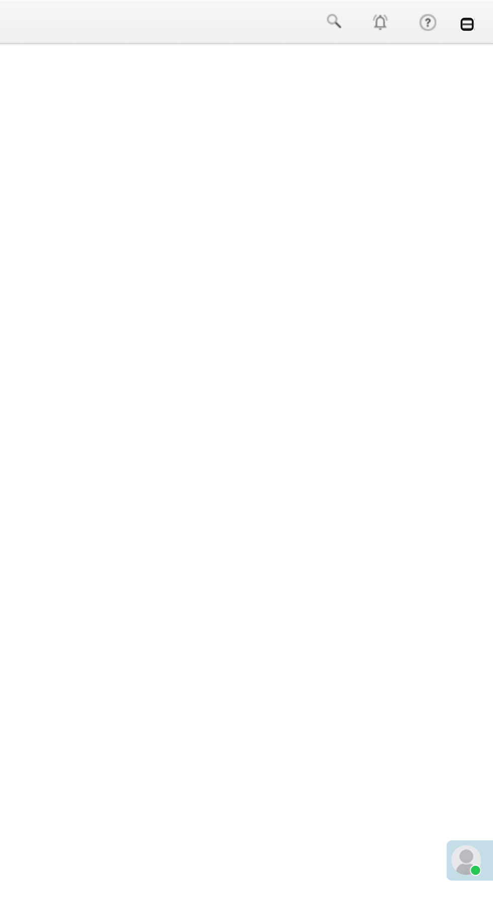
click at [479, 14] on link at bounding box center [479, 13] width 8 height 8
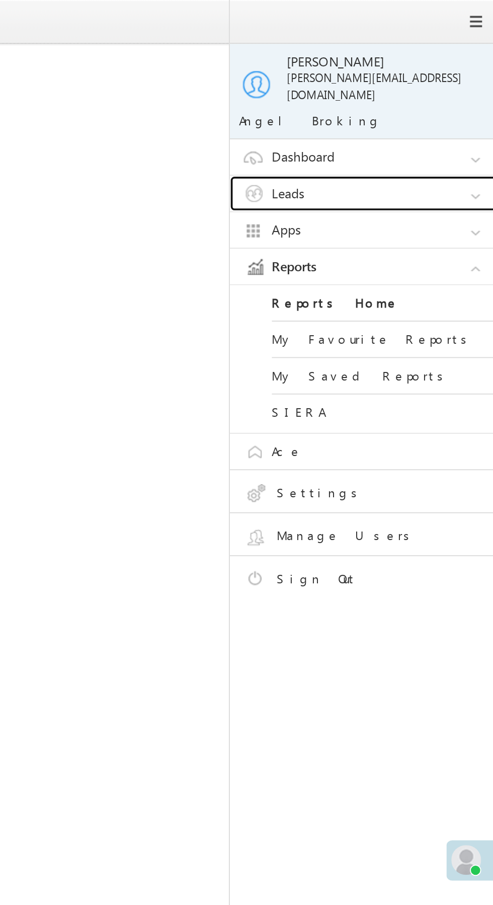
click at [444, 101] on link "Leads" at bounding box center [426, 104] width 151 height 19
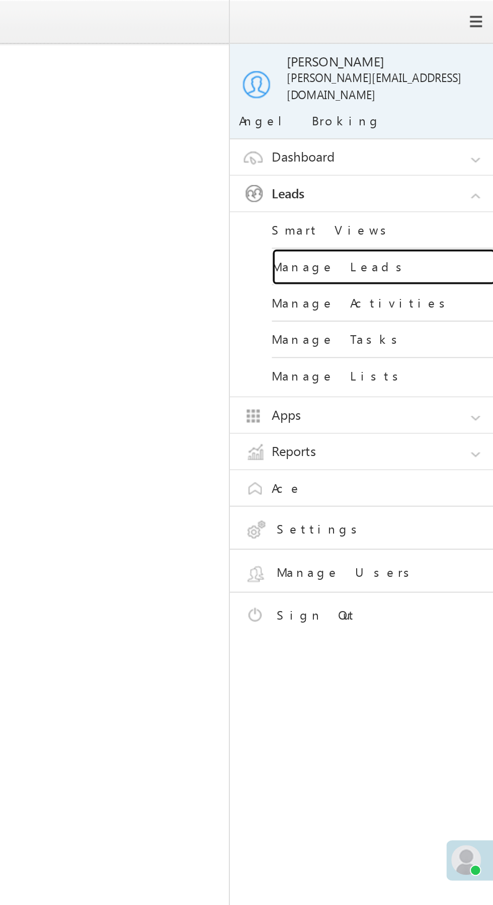
click at [449, 142] on link "Manage Leads" at bounding box center [434, 144] width 121 height 20
